Goal: Complete application form

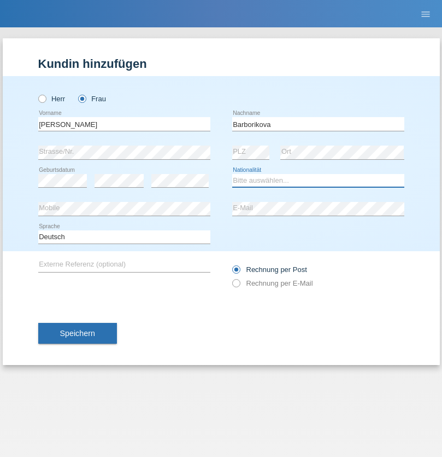
select select "SK"
select select "C"
select select "22"
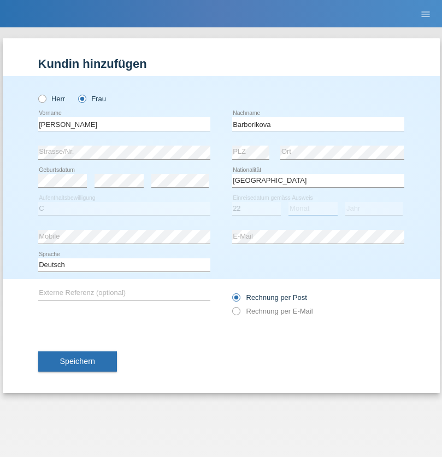
select select "05"
select select "2021"
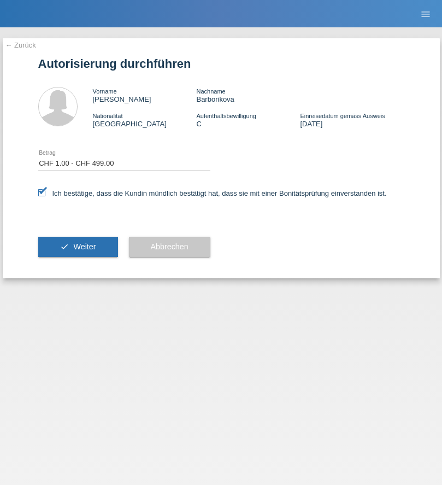
select select "1"
click at [78, 247] on span "Weiter" at bounding box center [84, 246] width 22 height 9
